Goal: Task Accomplishment & Management: Complete application form

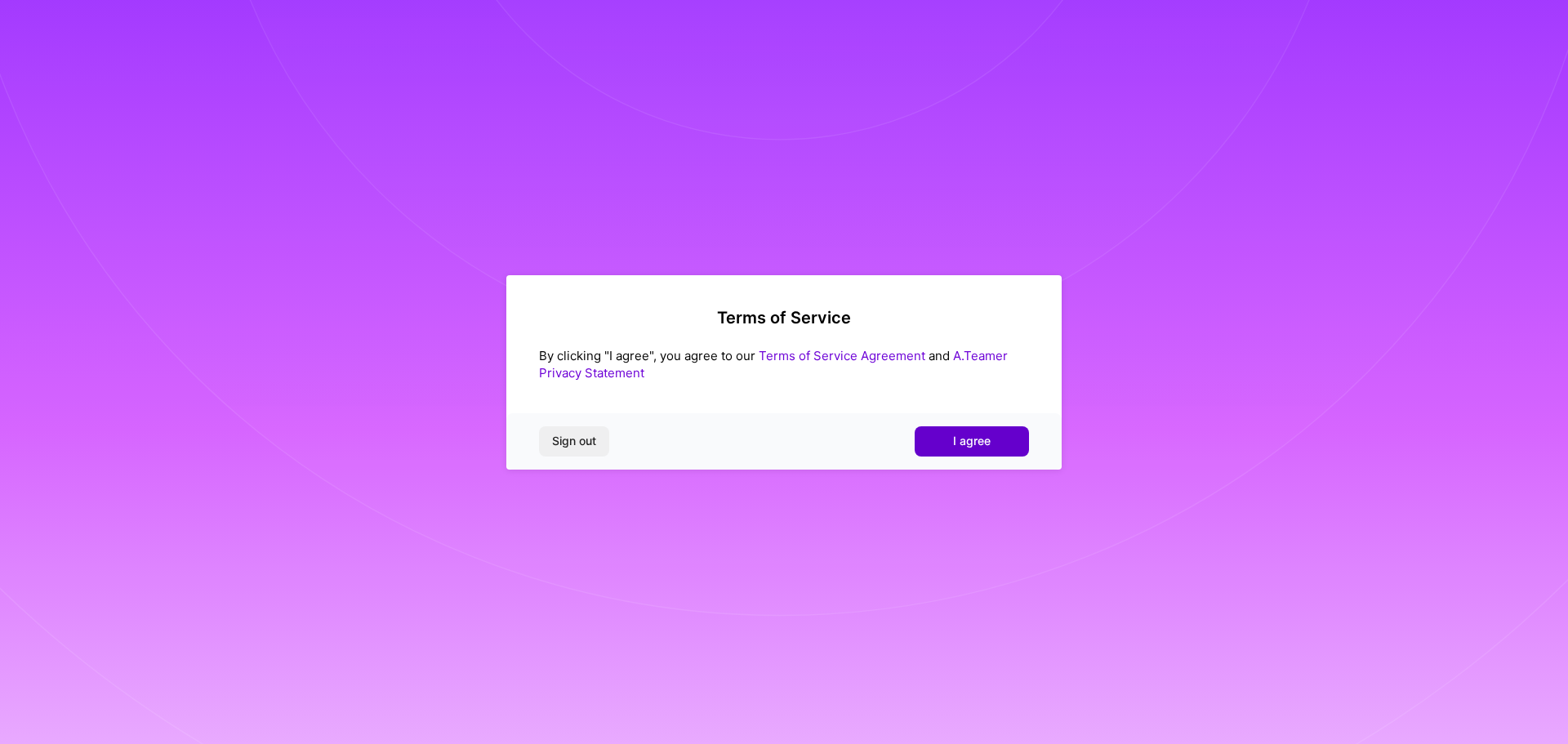
click at [983, 443] on span "I agree" at bounding box center [972, 440] width 38 height 16
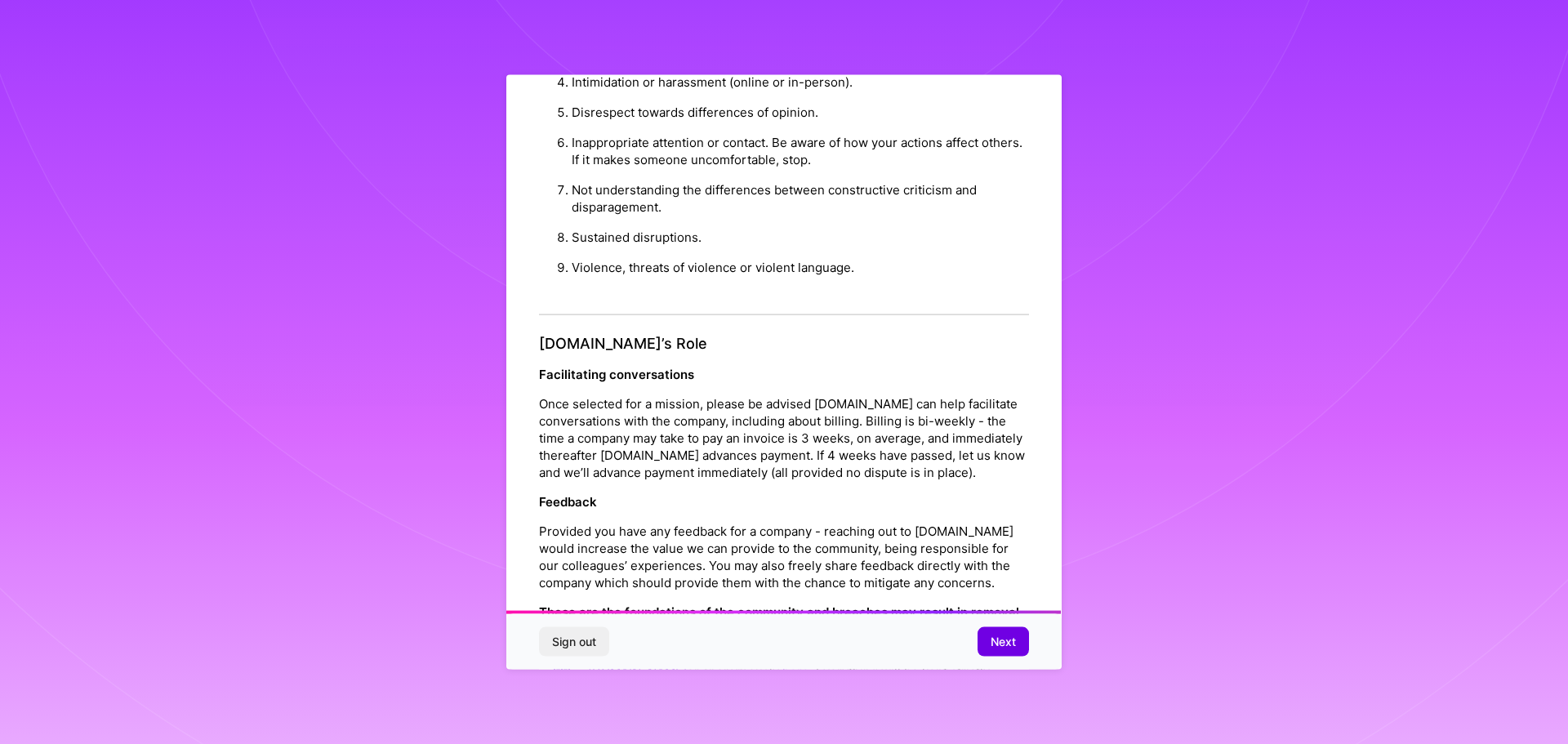
scroll to position [1770, 0]
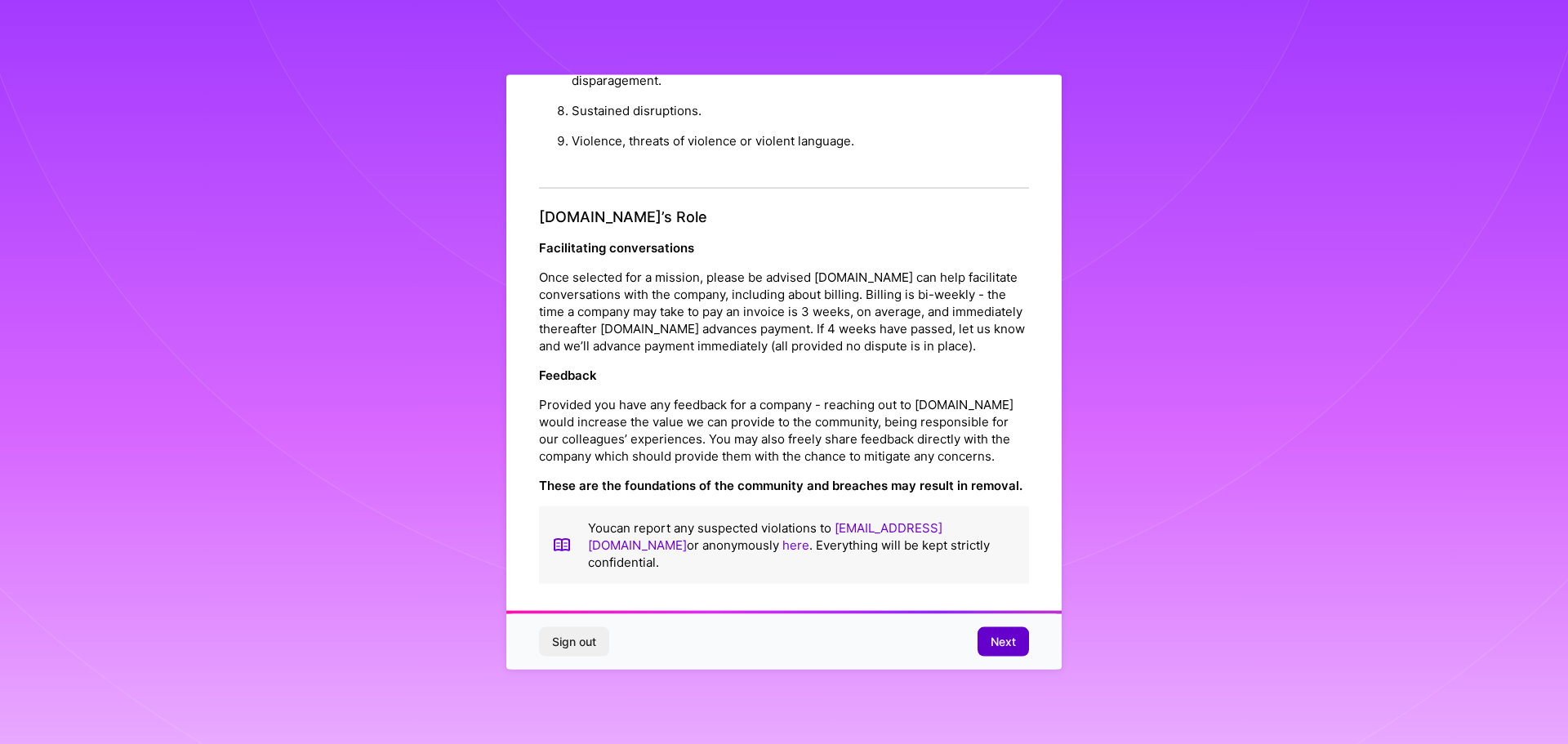
click at [992, 645] on span "Next" at bounding box center [1004, 641] width 26 height 16
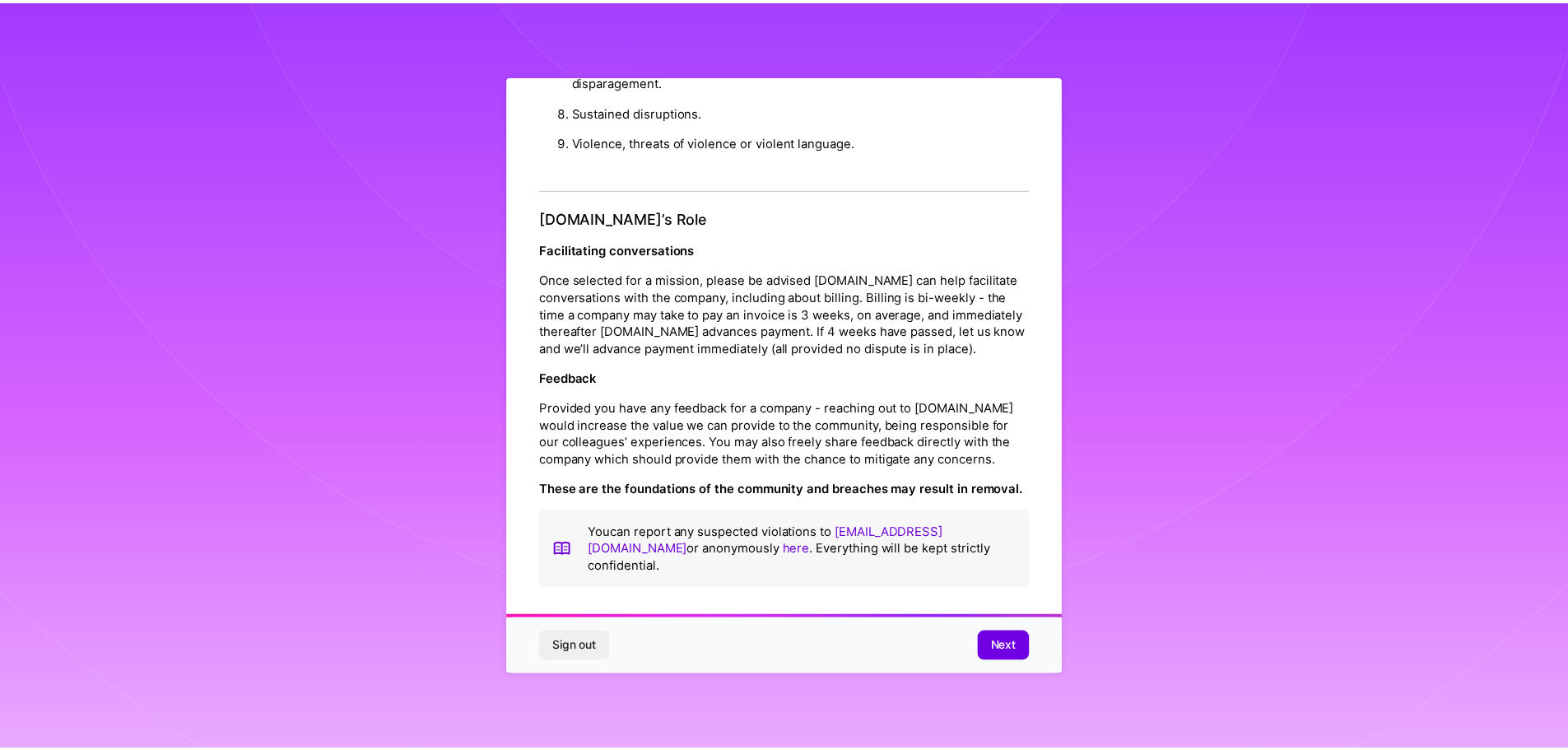
scroll to position [0, 0]
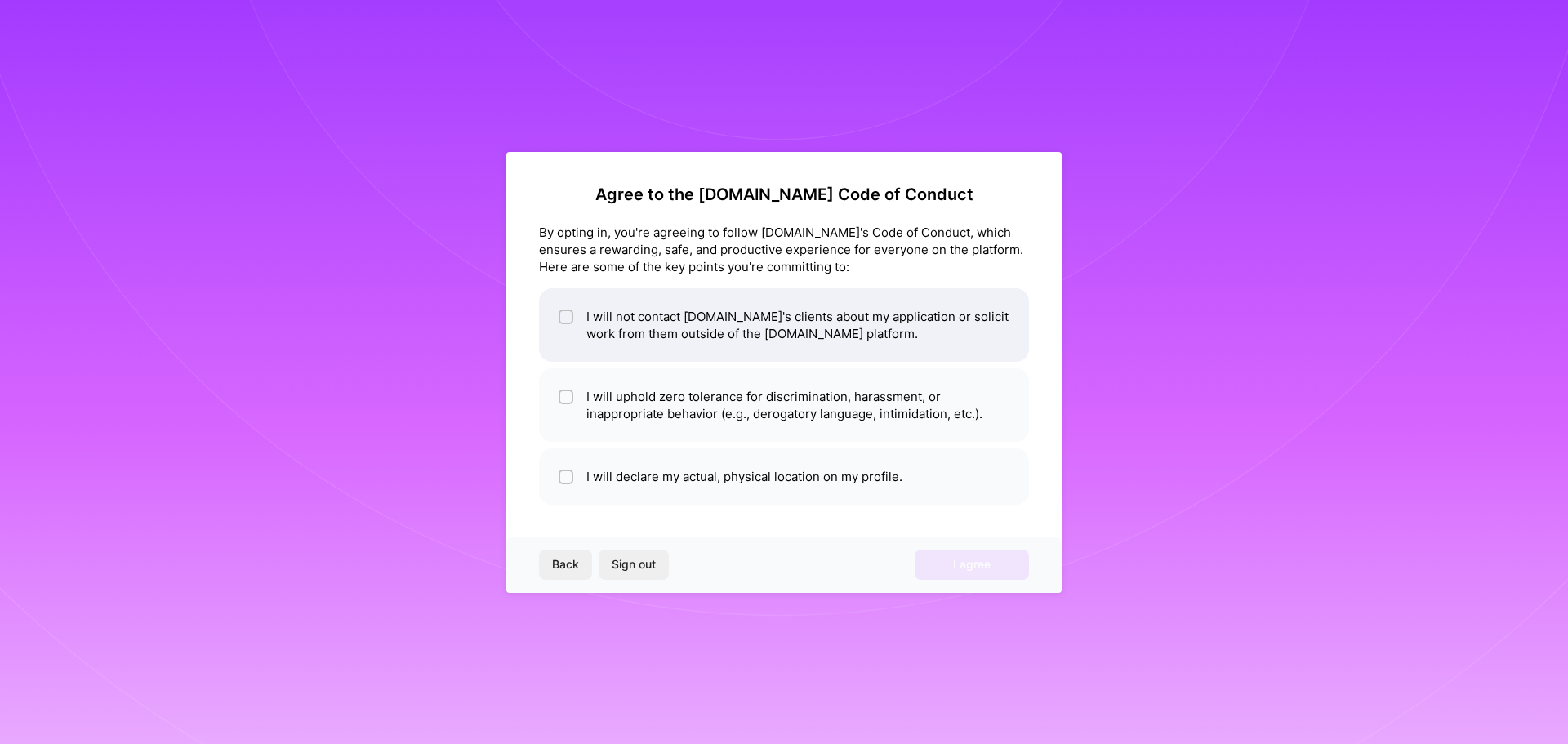
click at [568, 313] on input "checkbox" at bounding box center [567, 317] width 11 height 11
checkbox input "true"
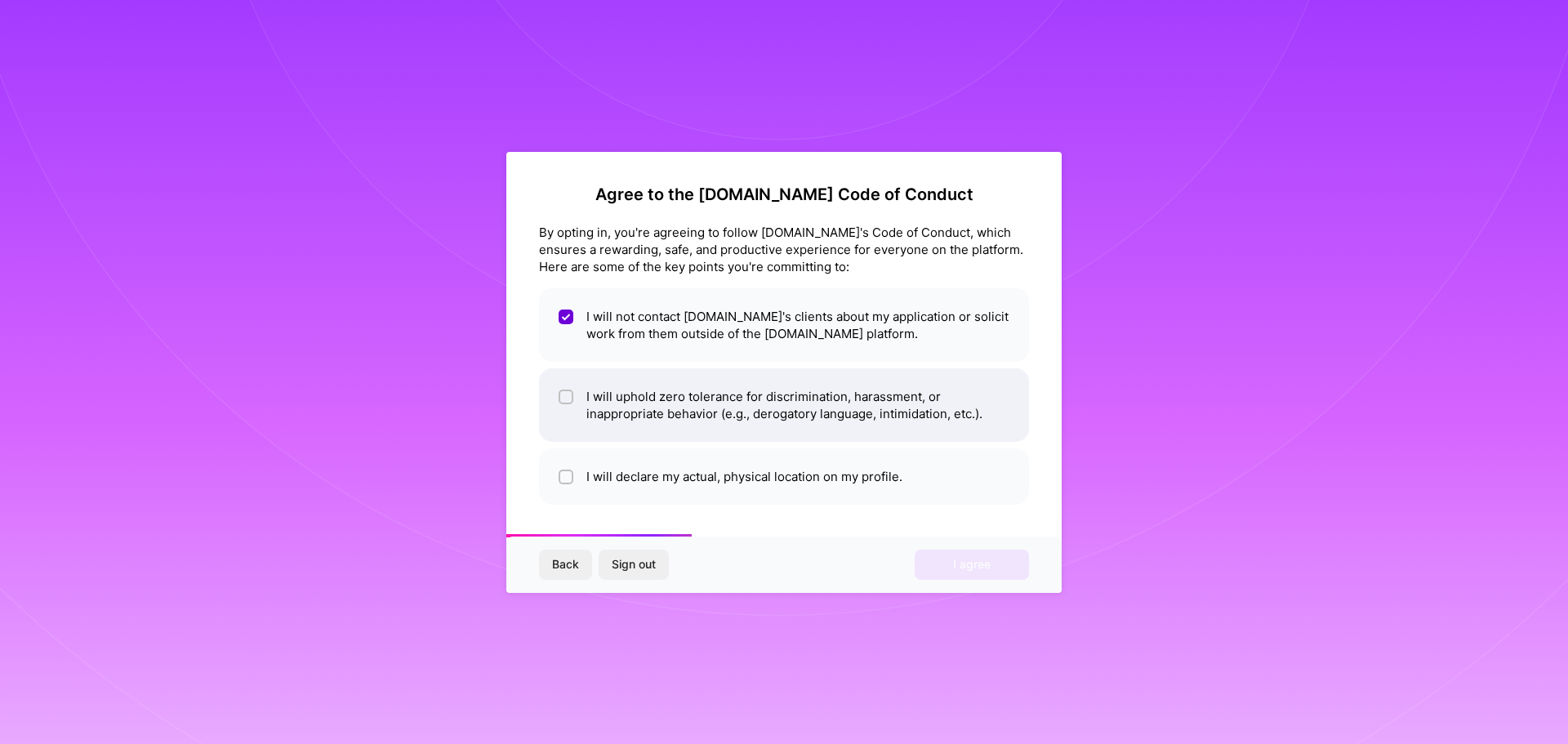
click at [569, 396] on input "checkbox" at bounding box center [567, 398] width 11 height 11
checkbox input "true"
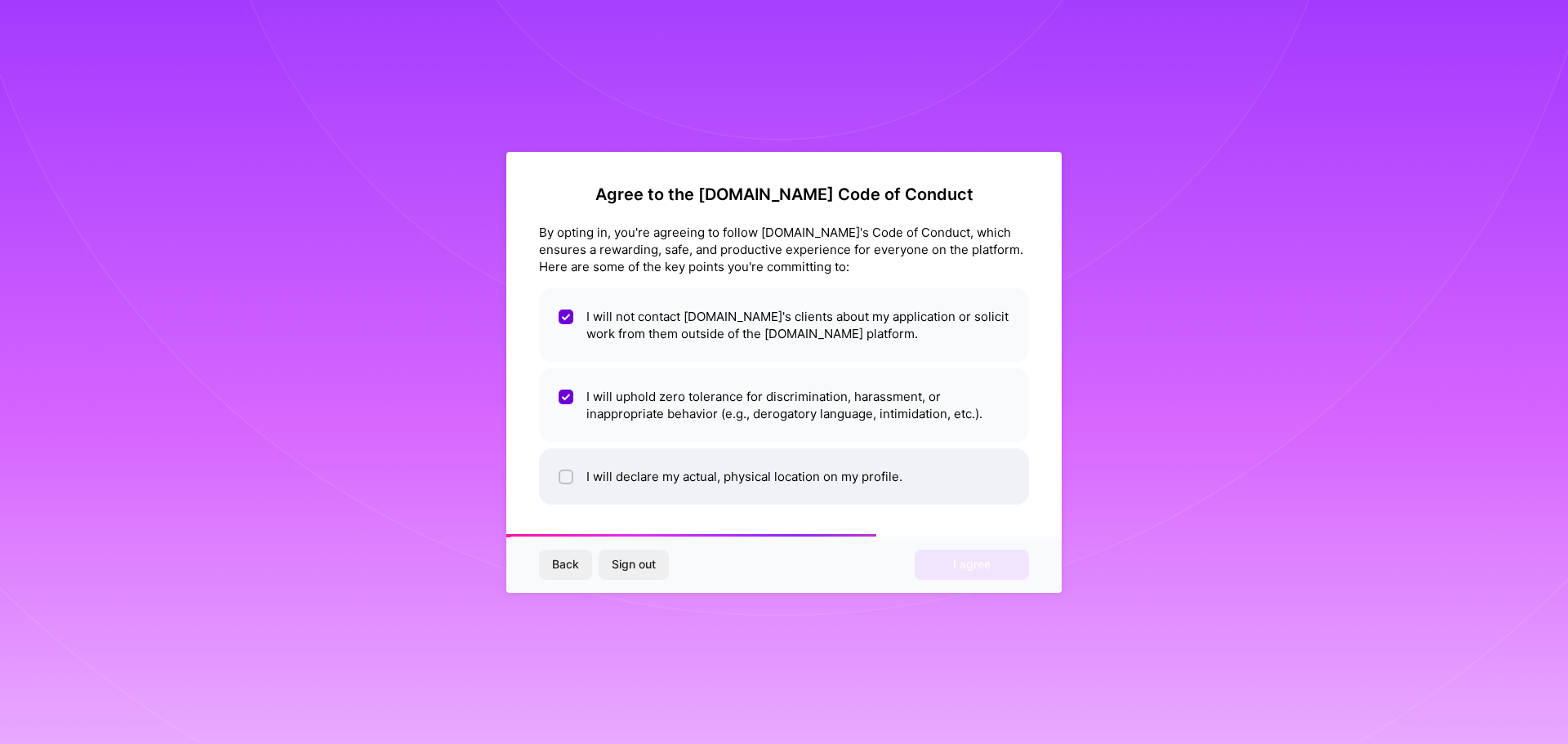
click at [557, 478] on li "I will declare my actual, physical location on my profile." at bounding box center [784, 476] width 490 height 56
checkbox input "true"
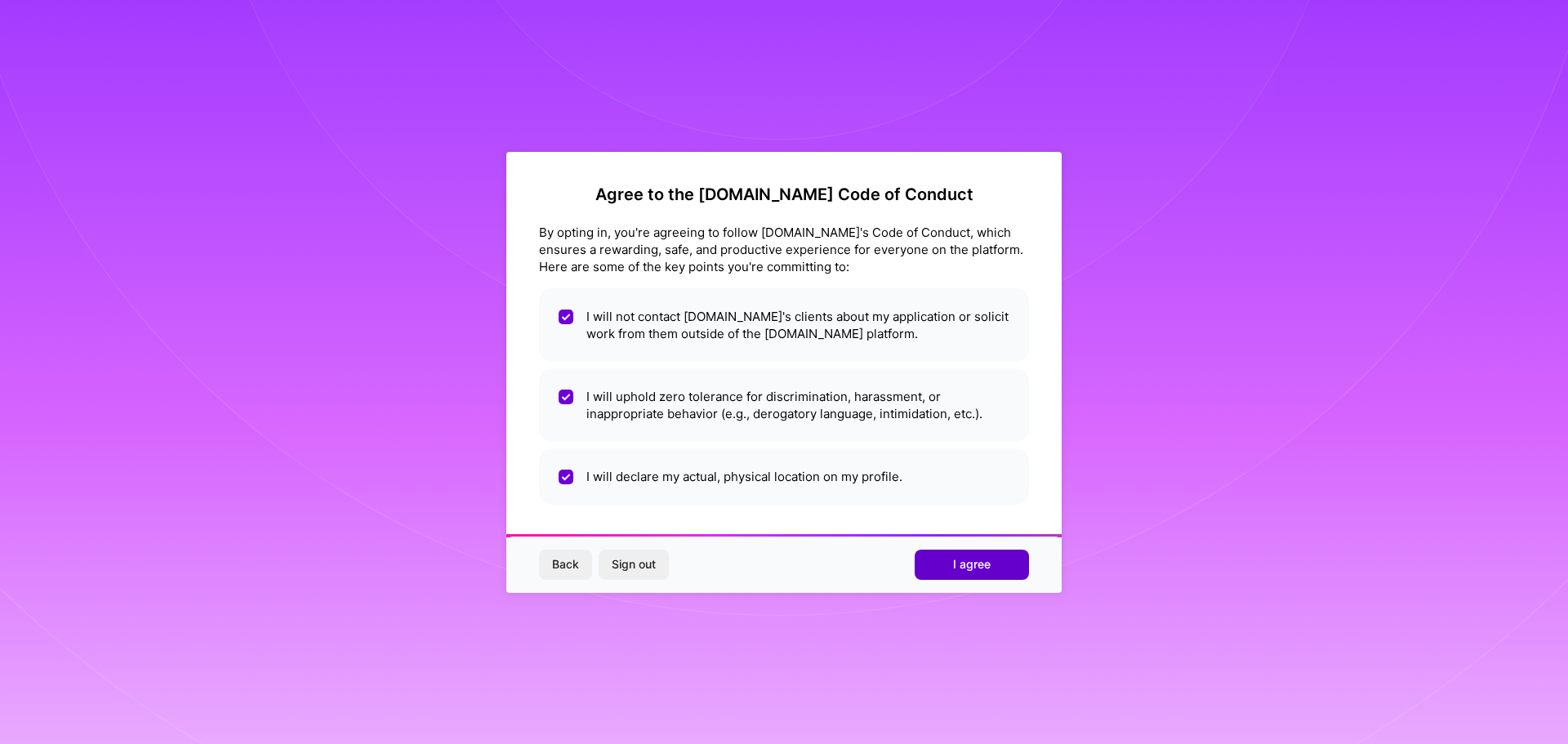
click at [984, 562] on span "I agree" at bounding box center [972, 564] width 38 height 16
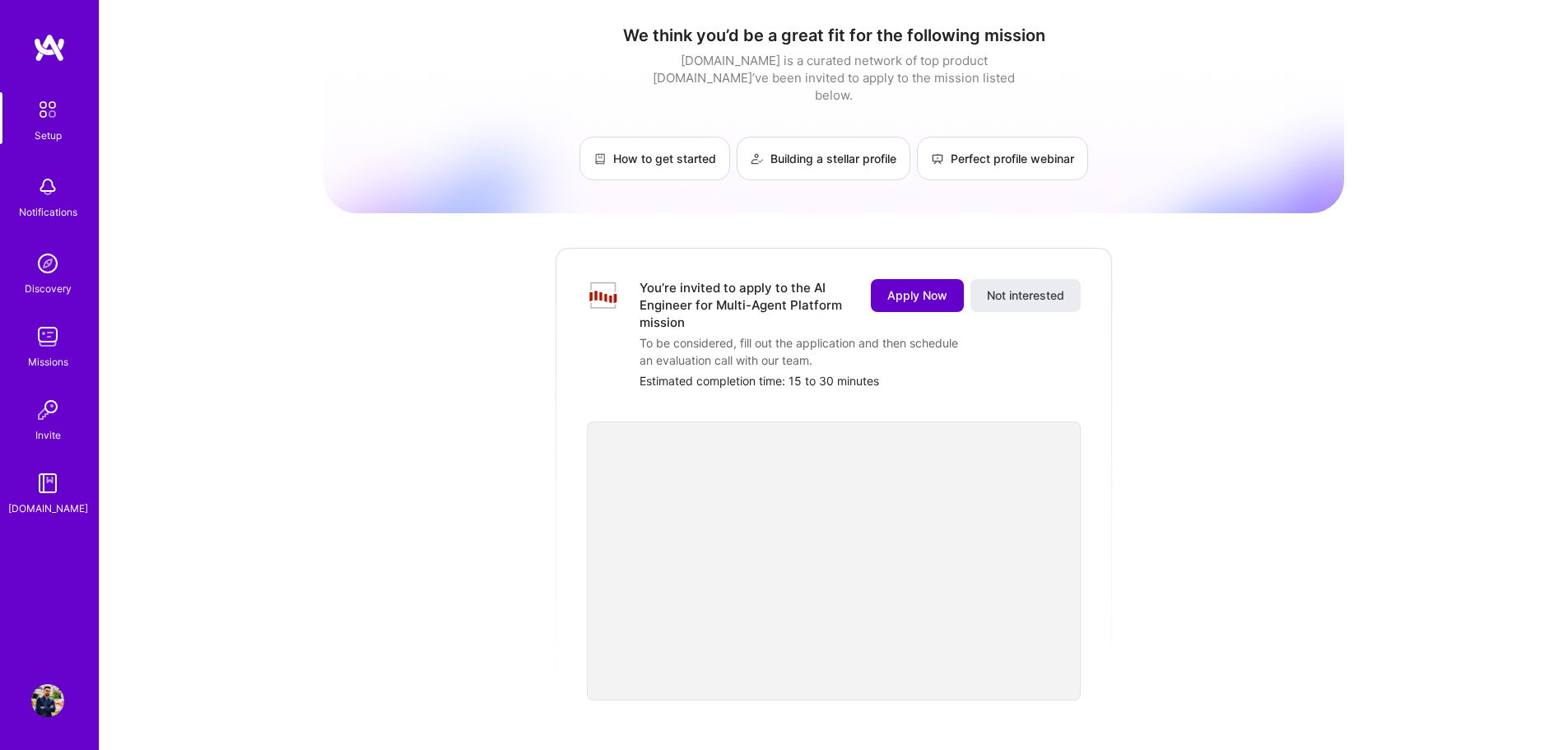
click at [911, 287] on span "Apply Now" at bounding box center [918, 295] width 60 height 16
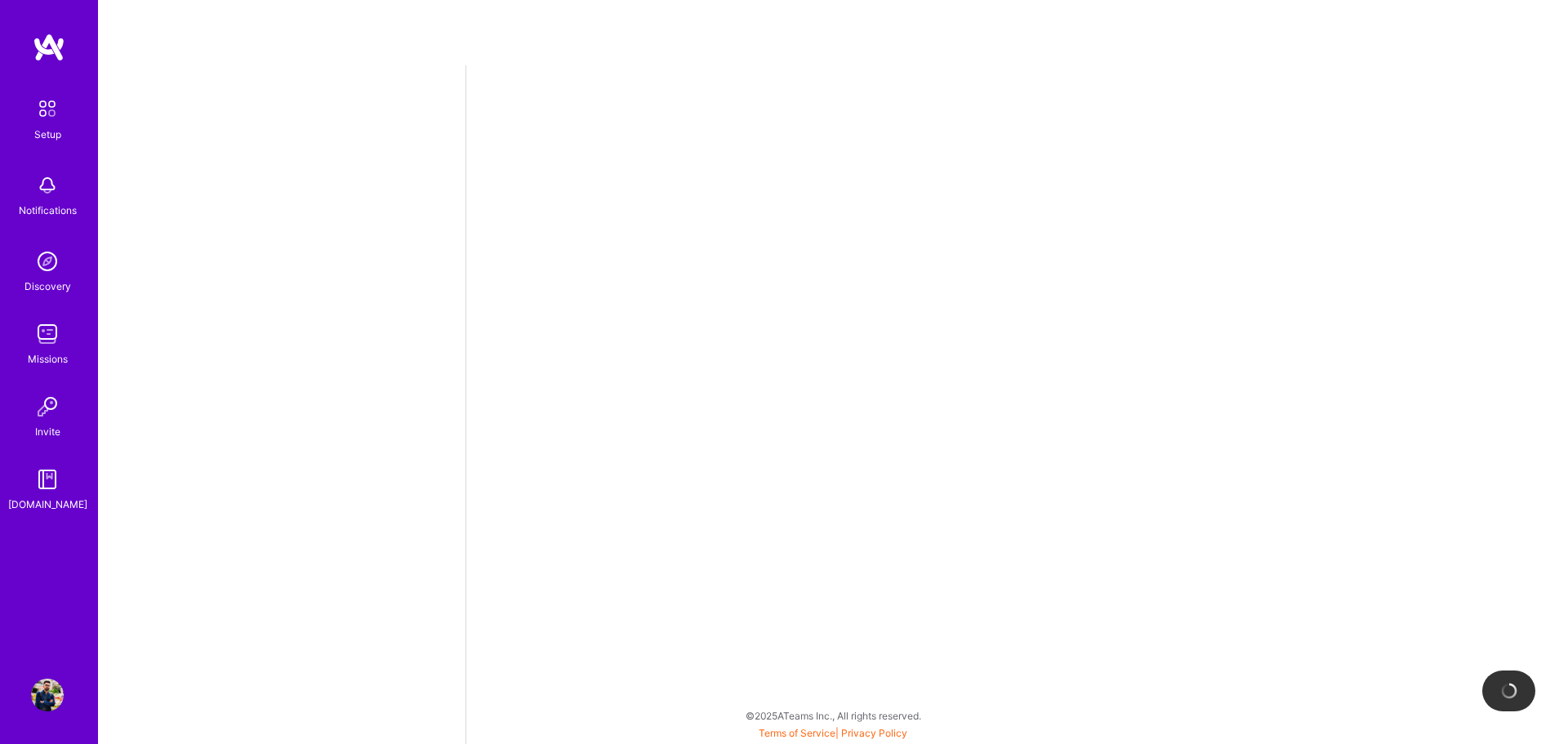
select select "US"
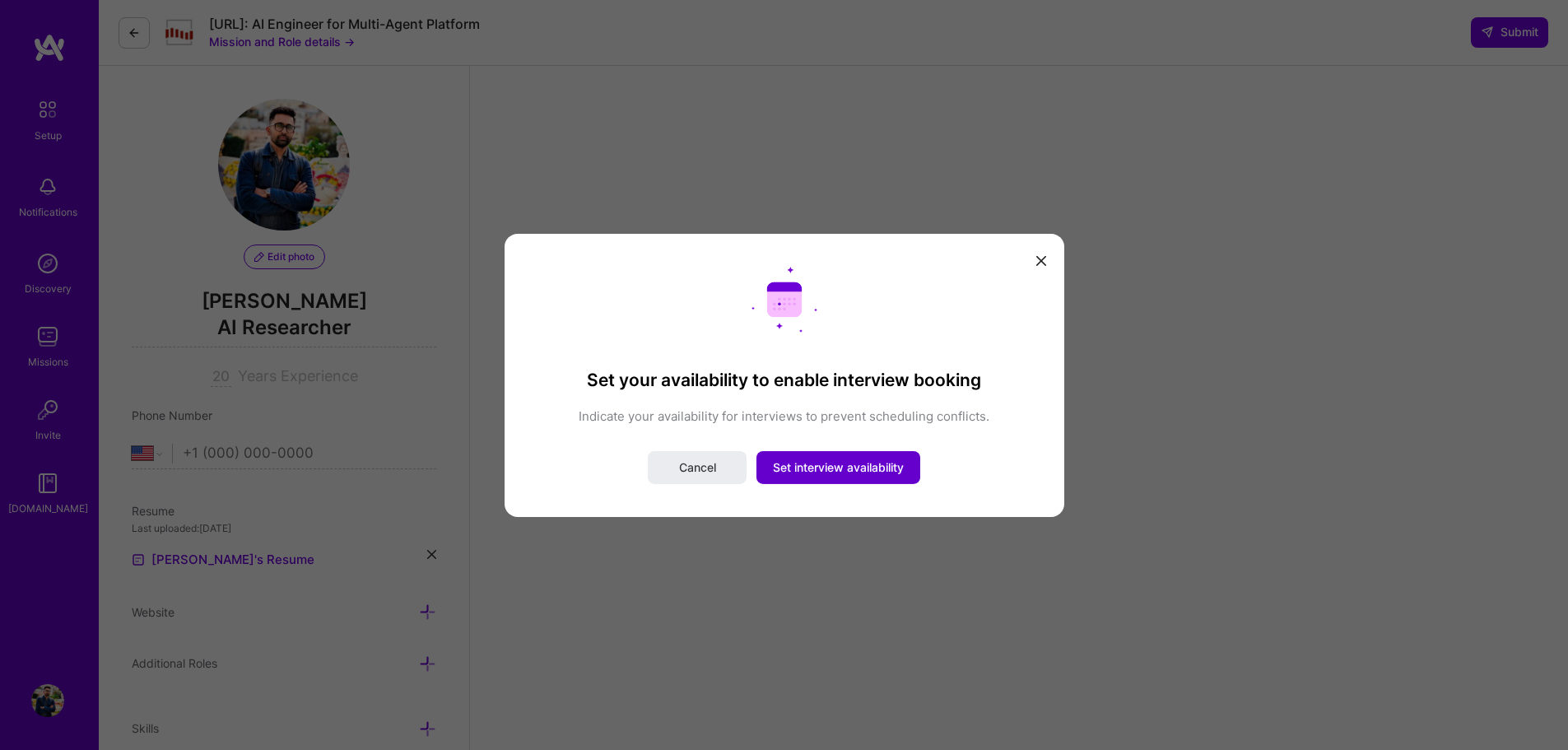
click at [834, 468] on span "Set interview availability" at bounding box center [838, 467] width 131 height 16
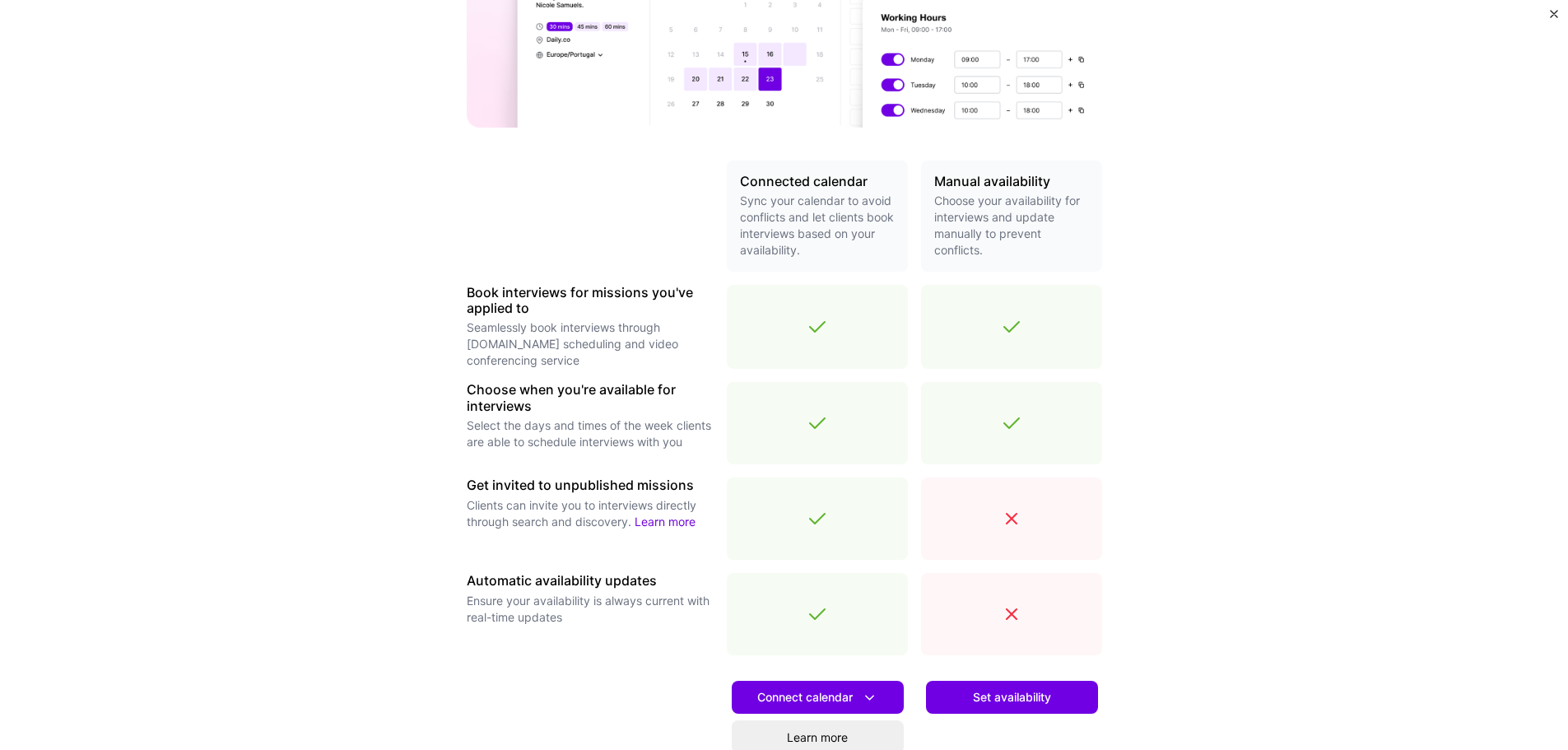
scroll to position [329, 0]
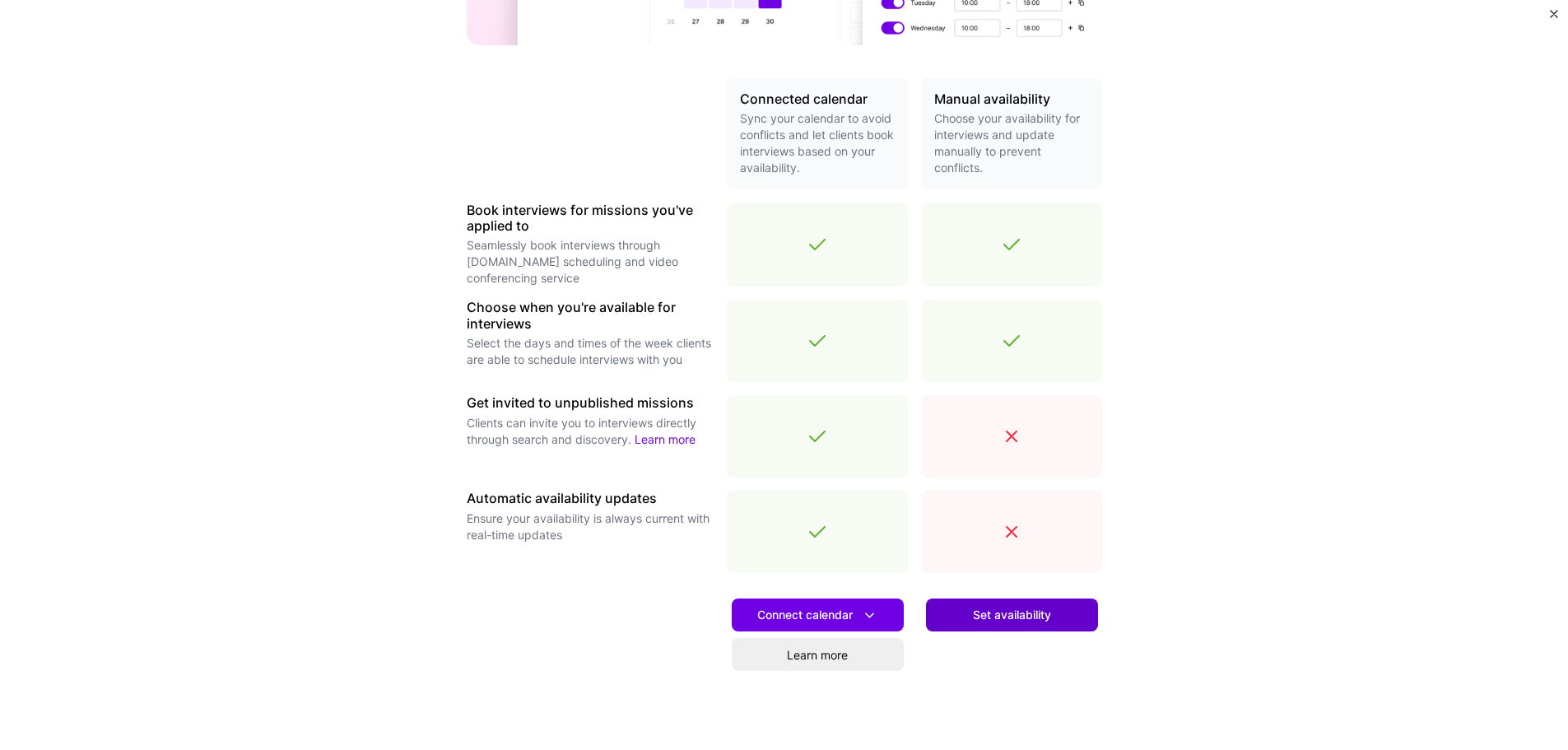
click at [1005, 609] on span "Set availability" at bounding box center [1011, 615] width 78 height 16
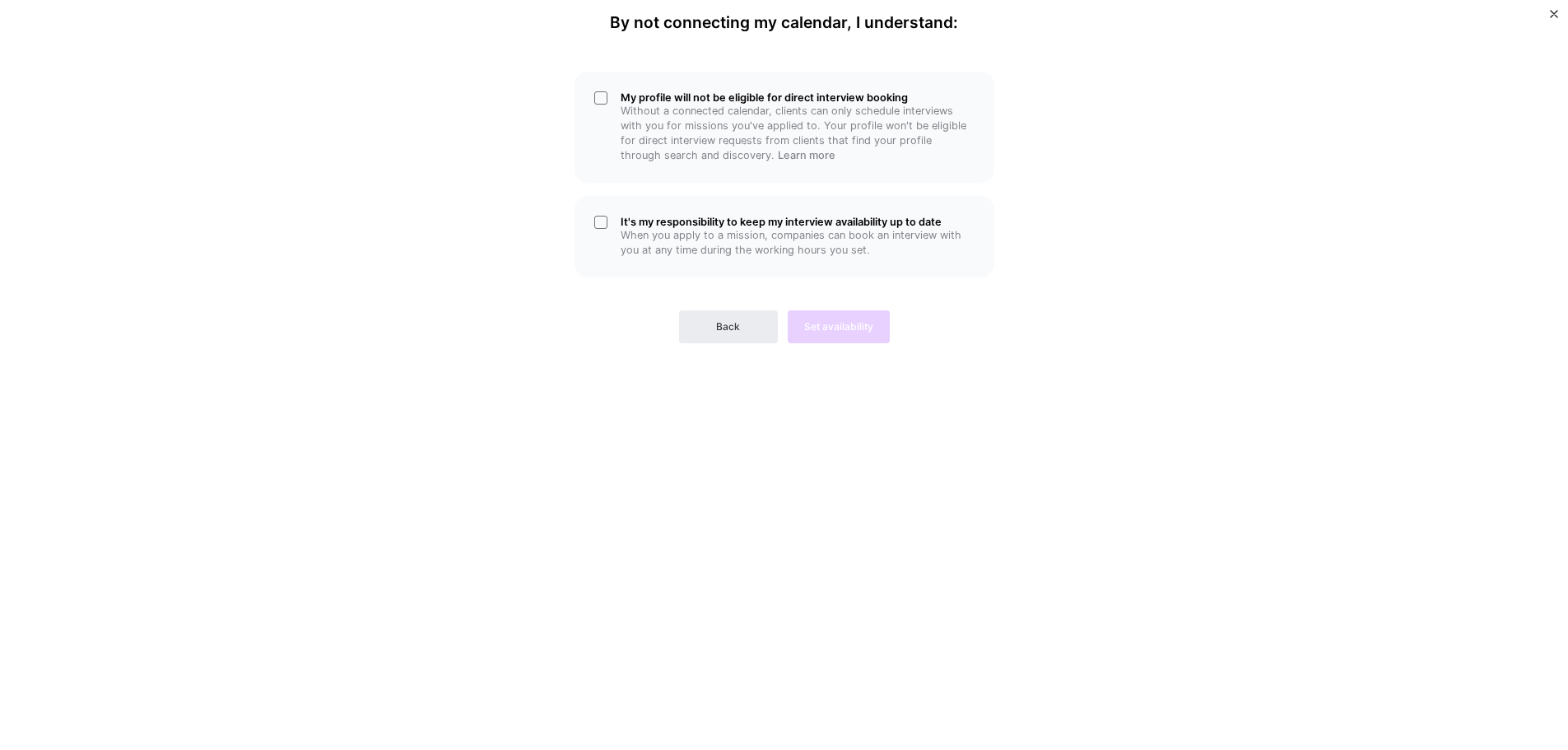
scroll to position [0, 0]
click at [730, 329] on span "Back" at bounding box center [728, 327] width 24 height 15
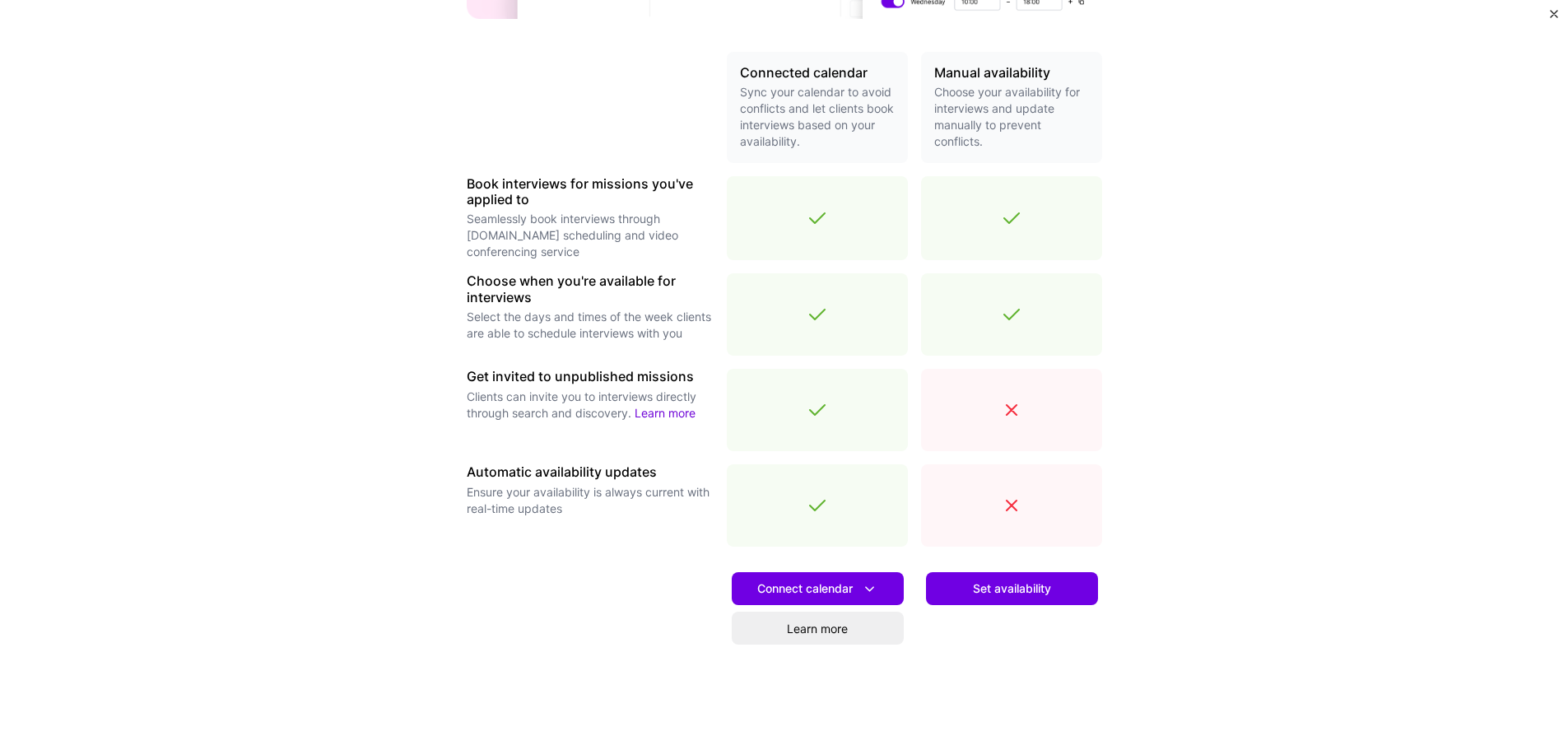
scroll to position [403, 0]
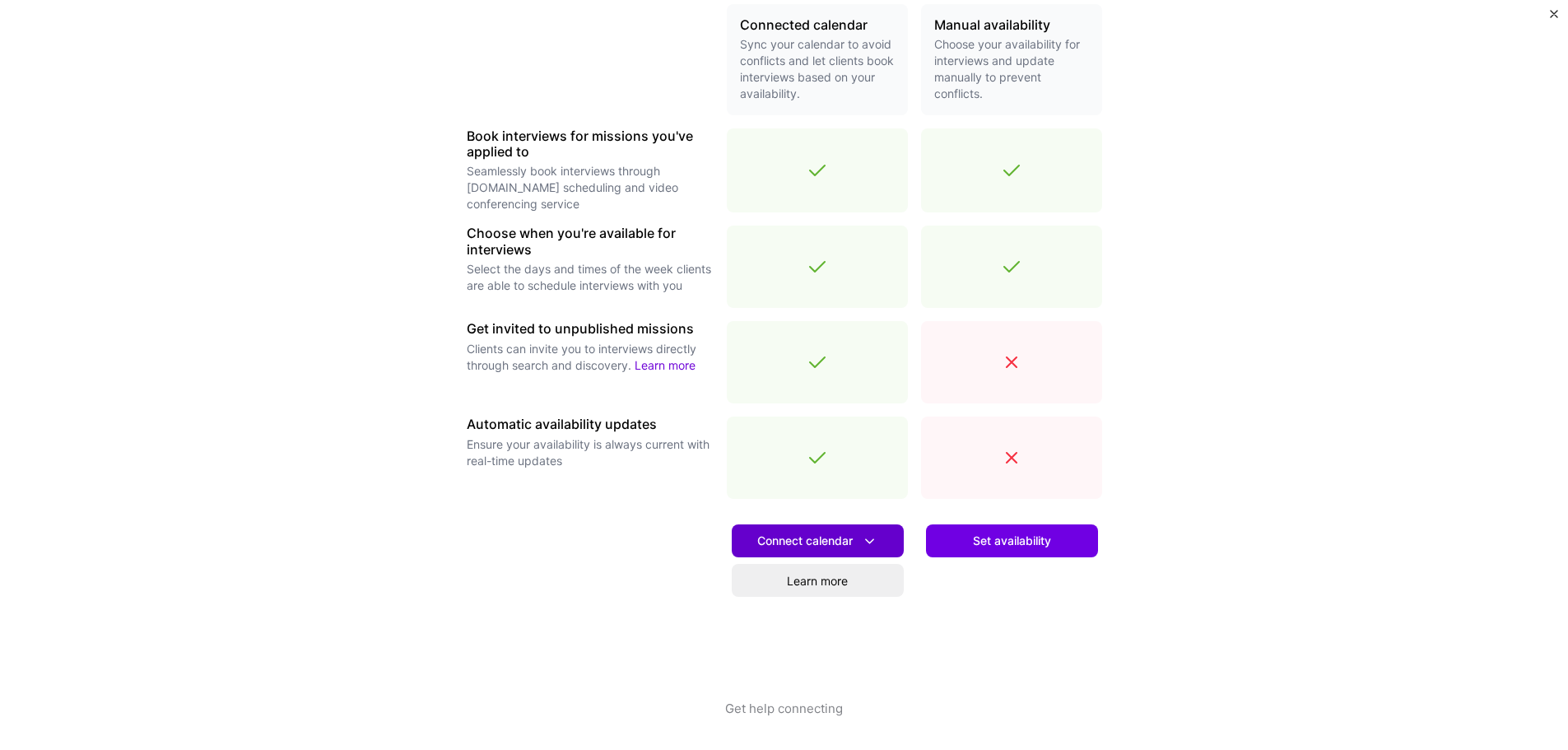
click at [785, 541] on span "Connect calendar" at bounding box center [818, 541] width 121 height 17
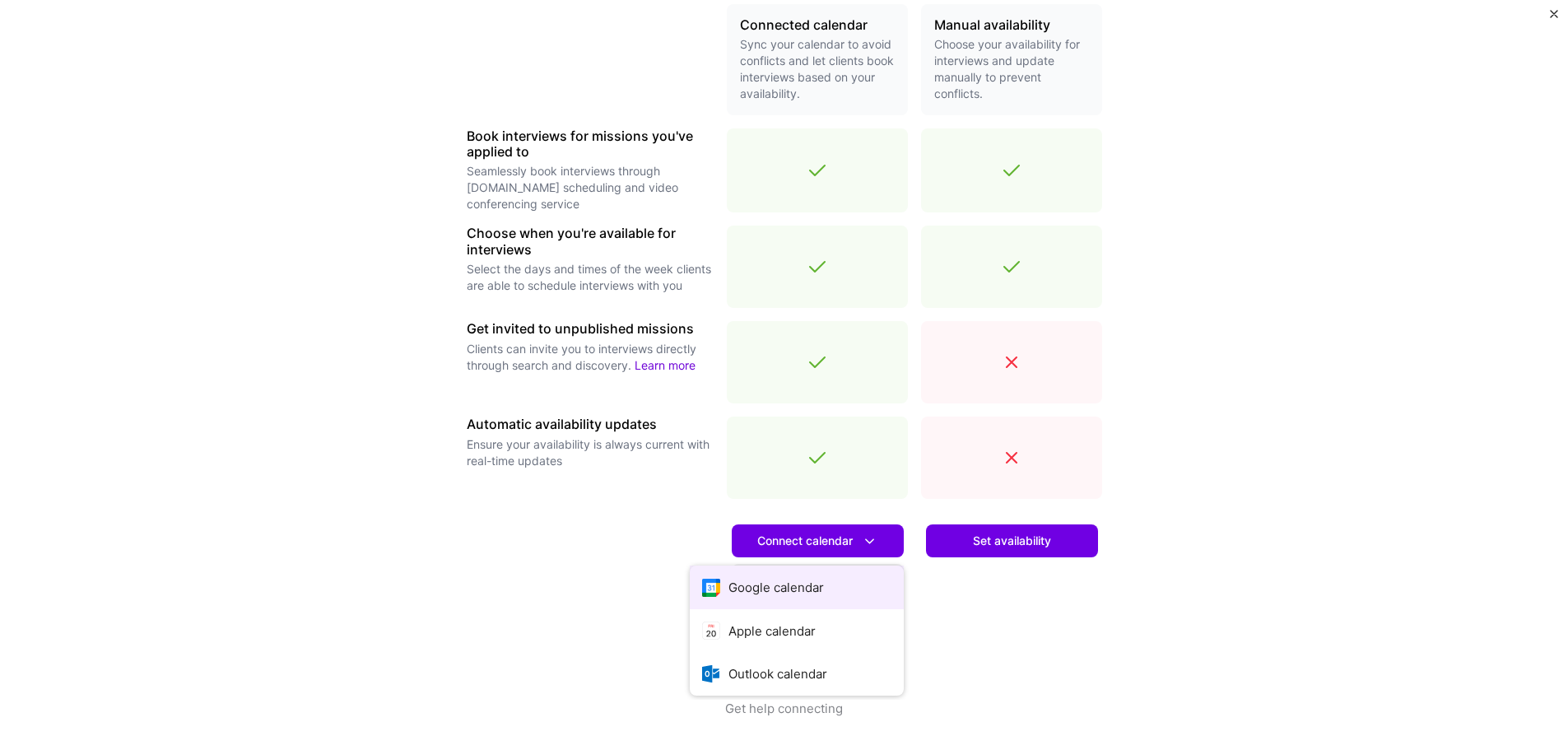
click at [804, 582] on button "Google calendar" at bounding box center [797, 587] width 214 height 44
